Goal: Navigation & Orientation: Find specific page/section

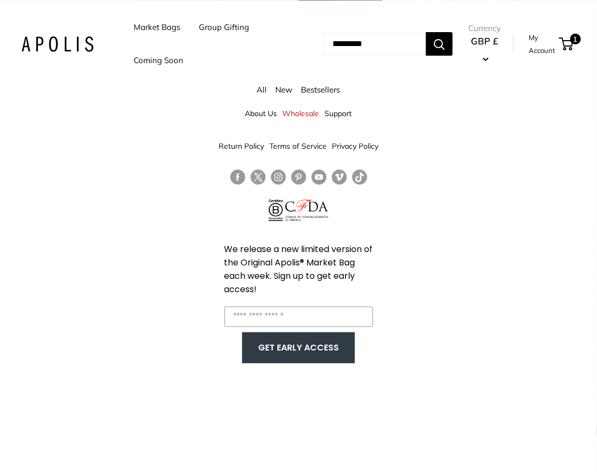
click at [150, 28] on link "Market Bags" at bounding box center [157, 27] width 47 height 15
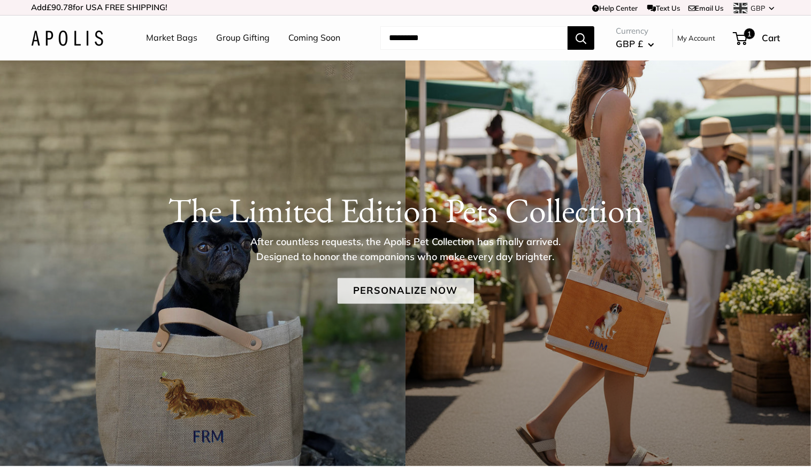
click at [364, 294] on link "Personalize Now" at bounding box center [405, 291] width 136 height 26
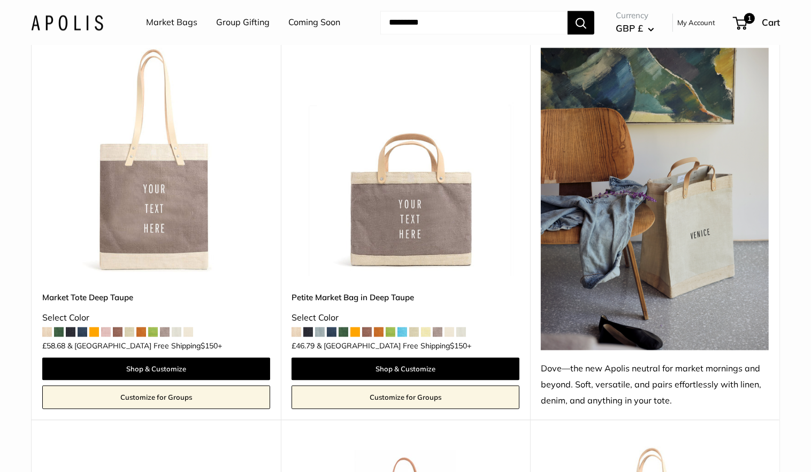
scroll to position [4256, 0]
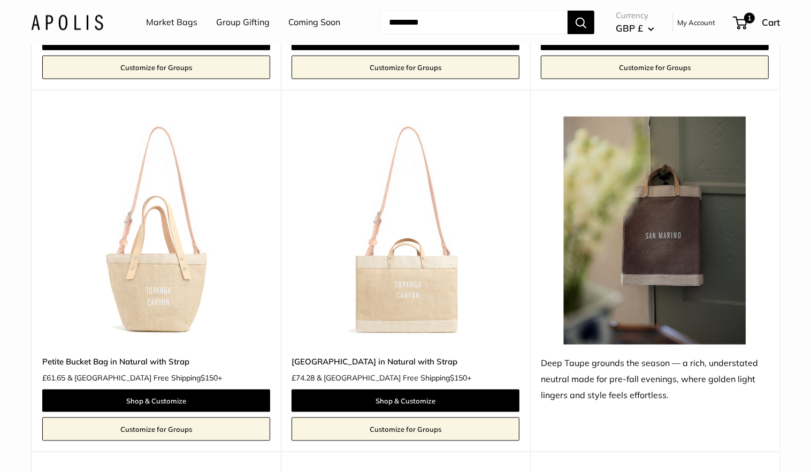
click at [75, 25] on img at bounding box center [67, 22] width 72 height 16
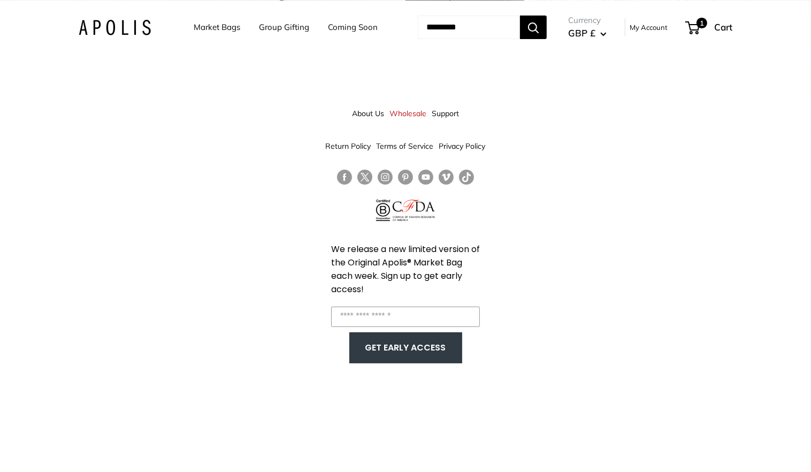
click at [350, 22] on link "Coming Soon" at bounding box center [353, 27] width 50 height 15
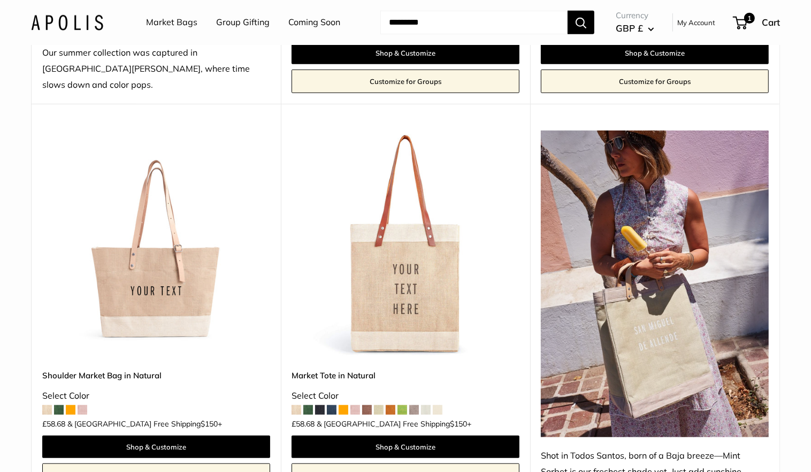
scroll to position [127, 0]
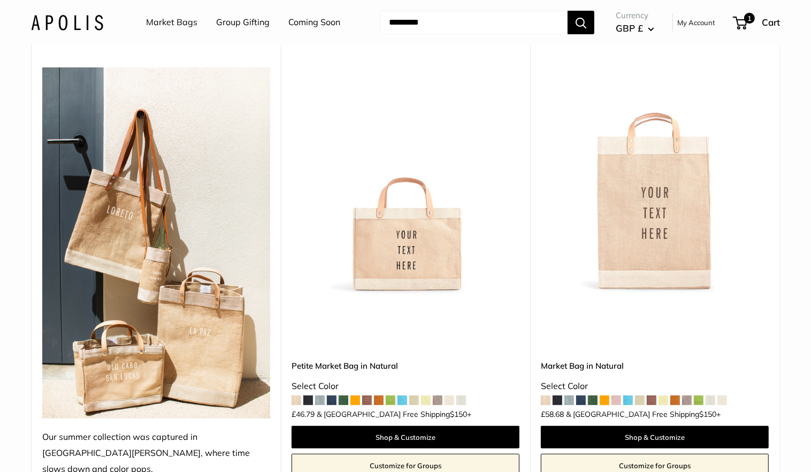
click at [94, 14] on img at bounding box center [67, 22] width 72 height 16
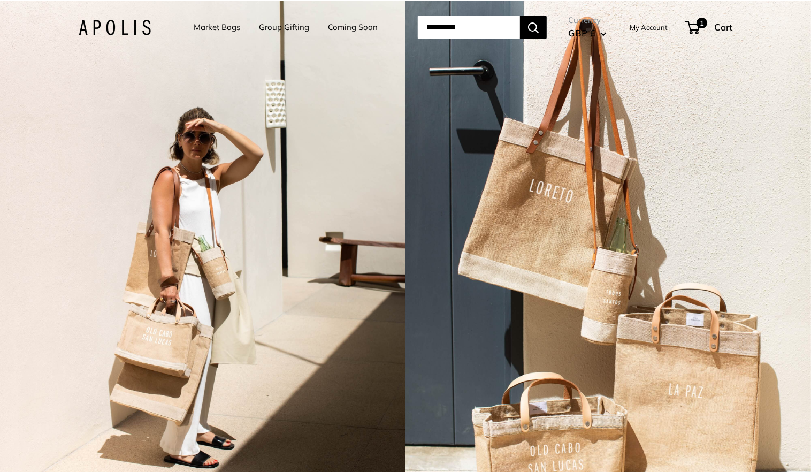
click at [208, 18] on li "Market Bags" at bounding box center [217, 27] width 47 height 33
click at [207, 26] on link "Market Bags" at bounding box center [217, 27] width 47 height 15
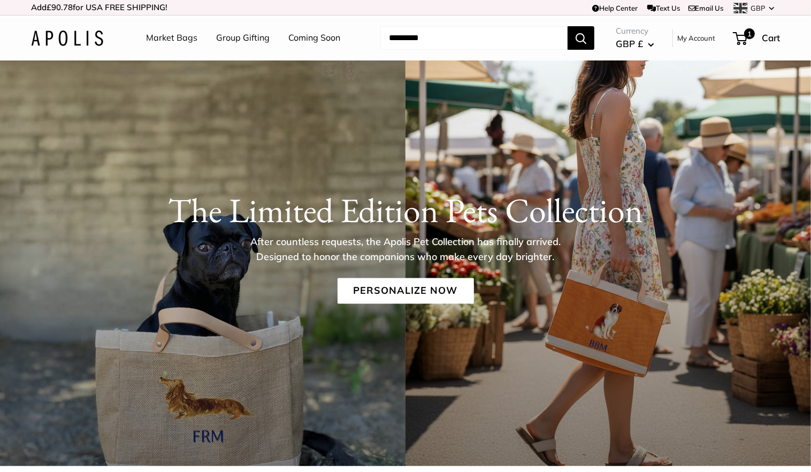
click at [302, 40] on link "Coming Soon" at bounding box center [314, 38] width 52 height 16
